Goal: Information Seeking & Learning: Learn about a topic

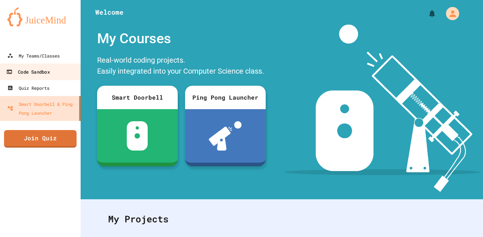
click at [30, 65] on link "Code Sandbox" at bounding box center [40, 71] width 83 height 17
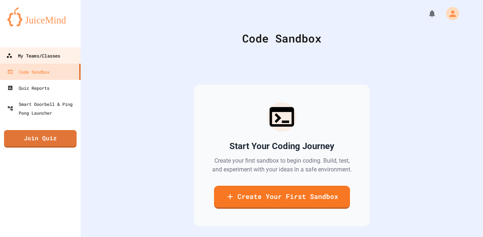
click at [34, 56] on div "My Teams/Classes" at bounding box center [33, 55] width 54 height 9
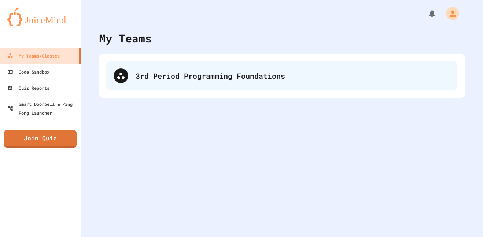
click at [158, 73] on div "3rd Period Programming Foundations" at bounding box center [293, 75] width 315 height 11
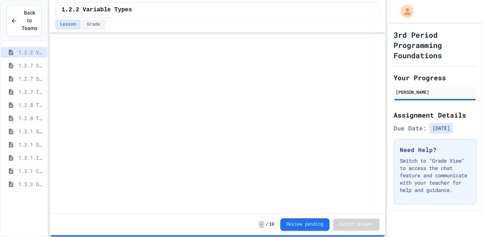
click at [33, 181] on span "1.3.3 Grocery Store Task" at bounding box center [31, 184] width 26 height 8
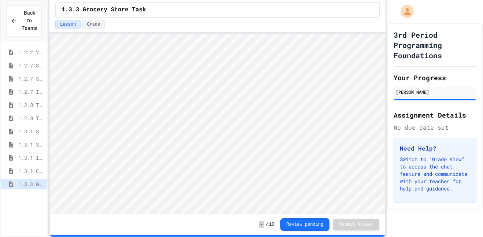
click at [23, 169] on span "1.3.1 Combined Algorithims" at bounding box center [31, 171] width 26 height 8
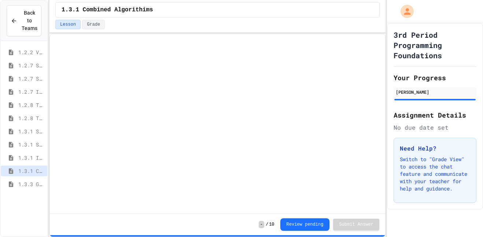
click at [23, 158] on span "1.3.1 Iteration Patterns/Trends" at bounding box center [31, 158] width 26 height 8
click at [23, 145] on span "1.3.1 Selection Patterns/Trends" at bounding box center [31, 145] width 26 height 8
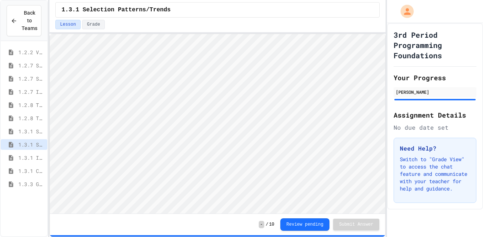
click at [22, 133] on span "1.3.1 Sequencing Patterns/Trends" at bounding box center [31, 132] width 26 height 8
click at [39, 118] on span "1.2.8 Task 2" at bounding box center [31, 118] width 26 height 8
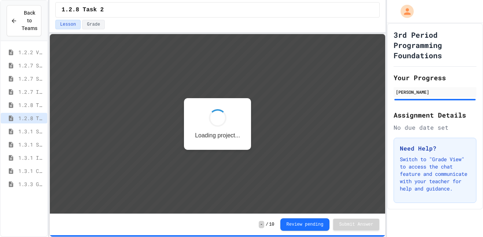
click at [33, 112] on div "1.2.8 Task 1" at bounding box center [24, 106] width 47 height 13
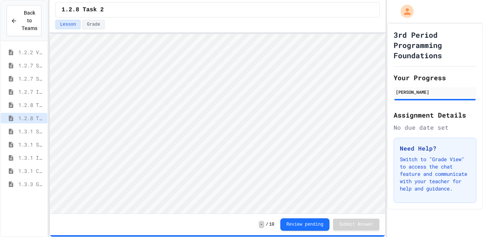
click at [32, 105] on span "1.2.8 Task 1" at bounding box center [31, 105] width 26 height 8
click at [30, 92] on span "1.2.7 Iteration" at bounding box center [31, 92] width 26 height 8
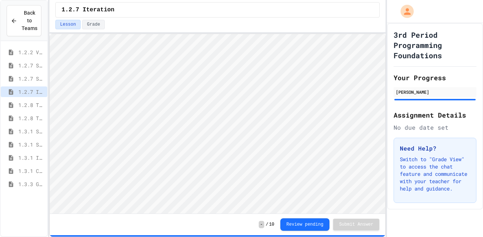
click at [27, 77] on span "1.2.7 Selection" at bounding box center [31, 79] width 26 height 8
click at [25, 66] on span "1.2.7 Sequencing" at bounding box center [31, 66] width 26 height 8
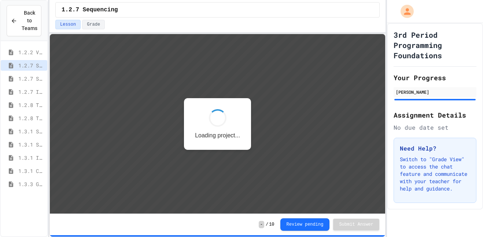
click at [22, 60] on div "1.2.7 Sequencing" at bounding box center [24, 65] width 47 height 11
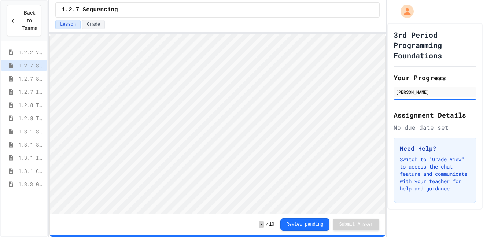
click at [33, 50] on span "1.2.2 Variable Types" at bounding box center [31, 52] width 26 height 8
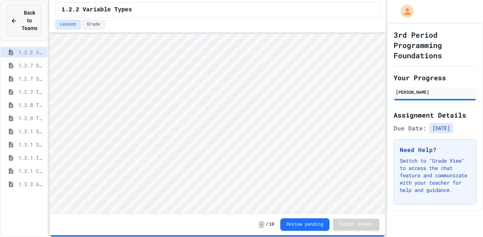
click at [15, 29] on div "Back to Teams" at bounding box center [24, 20] width 27 height 23
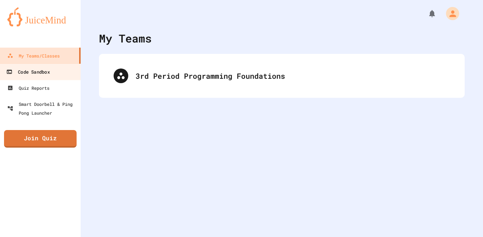
click at [47, 72] on div "Code Sandbox" at bounding box center [27, 71] width 43 height 9
